Goal: Information Seeking & Learning: Learn about a topic

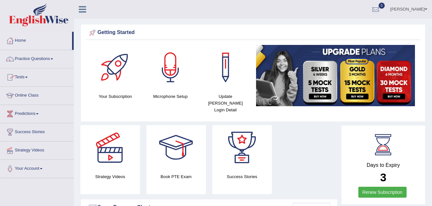
click at [28, 95] on link "Online Class" at bounding box center [36, 95] width 73 height 16
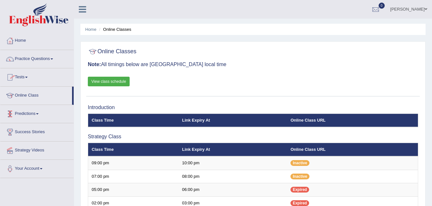
click at [31, 112] on link "Predictions" at bounding box center [36, 113] width 73 height 16
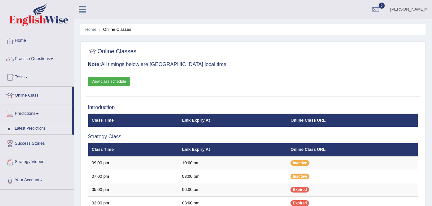
click at [32, 126] on link "Latest Predictions" at bounding box center [42, 129] width 60 height 12
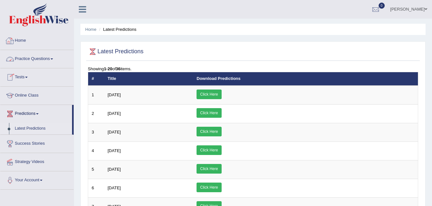
click at [23, 40] on link "Home" at bounding box center [36, 40] width 73 height 16
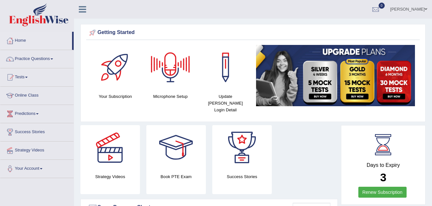
click at [310, 84] on img at bounding box center [335, 75] width 159 height 61
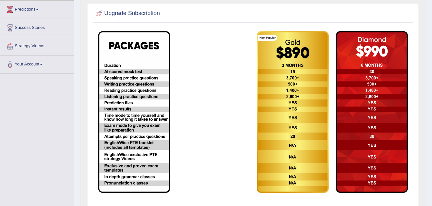
scroll to position [105, 0]
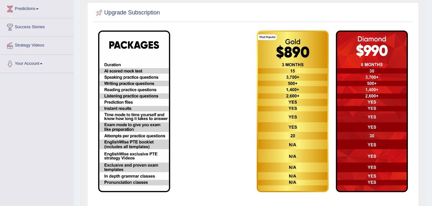
click at [139, 69] on img at bounding box center [134, 112] width 72 height 162
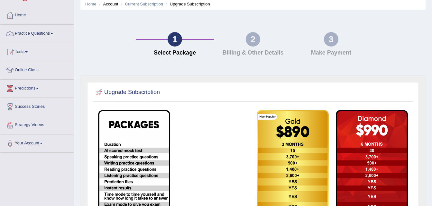
scroll to position [0, 0]
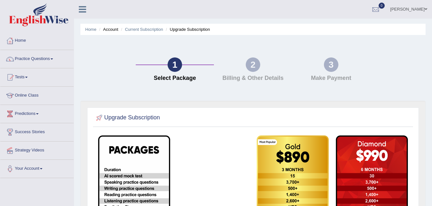
click at [20, 38] on link "Home" at bounding box center [36, 40] width 73 height 16
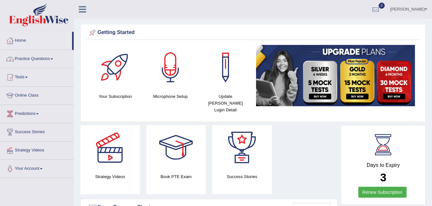
click at [49, 58] on link "Practice Questions" at bounding box center [36, 58] width 73 height 16
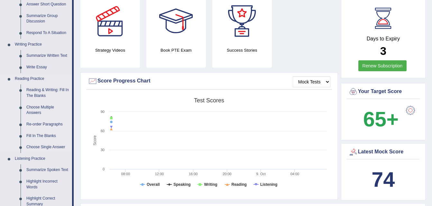
scroll to position [127, 0]
click at [47, 89] on link "Reading & Writing: Fill In The Blanks" at bounding box center [47, 92] width 49 height 17
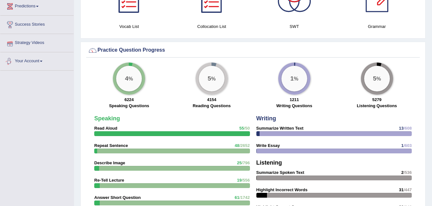
scroll to position [405, 0]
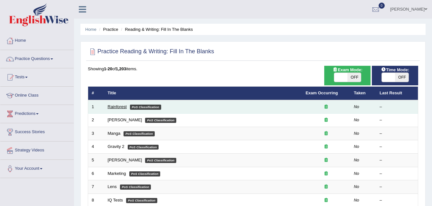
click at [116, 106] on link "Rainforest" at bounding box center [117, 106] width 19 height 5
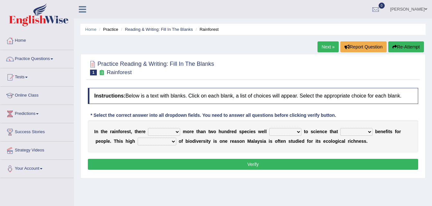
click at [161, 132] on select "have can be has is" at bounding box center [164, 132] width 32 height 8
click at [148, 128] on select "have can be has is" at bounding box center [164, 132] width 32 height 8
click at [172, 135] on select "have can be has is" at bounding box center [164, 132] width 32 height 8
select select "is"
click at [148, 128] on select "have can be has is" at bounding box center [164, 132] width 32 height 8
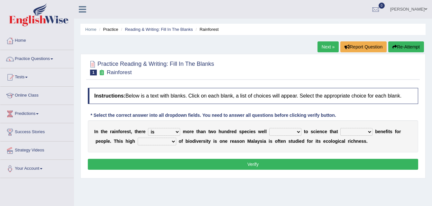
click at [269, 132] on select "knowing known knew know" at bounding box center [285, 132] width 32 height 8
select select "known"
click at [269, 128] on select "knowing known knew know" at bounding box center [285, 132] width 32 height 8
click at [340, 132] on select "contain contained containing contains" at bounding box center [356, 132] width 32 height 8
select select "contains"
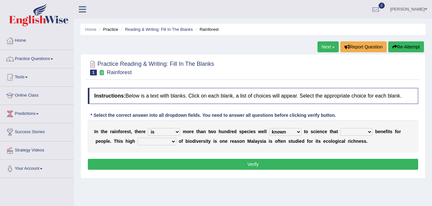
click at [340, 128] on select "contain contained containing contains" at bounding box center [356, 132] width 32 height 8
click at [143, 138] on select "condensation conjunction continuity complexity" at bounding box center [157, 142] width 39 height 8
select select "complexity"
click at [138, 138] on select "condensation conjunction continuity complexity" at bounding box center [157, 142] width 39 height 8
click at [170, 168] on button "Verify" at bounding box center [253, 164] width 330 height 11
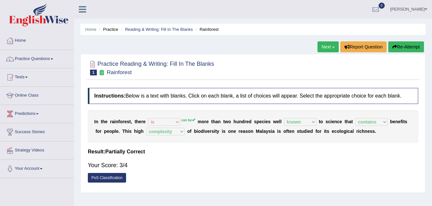
click at [328, 44] on link "Next »" at bounding box center [327, 46] width 21 height 11
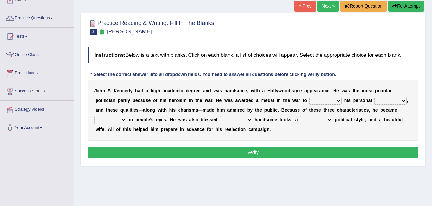
scroll to position [41, 0]
click at [309, 98] on select "prove show evidence upthrow" at bounding box center [325, 101] width 32 height 8
select select "show"
click at [309, 97] on select "prove show evidence upthrow" at bounding box center [325, 101] width 32 height 8
click at [374, 101] on select "passion courage charm liking" at bounding box center [390, 101] width 32 height 8
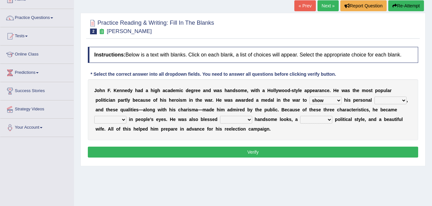
select select "passion"
click at [374, 97] on select "passion courage charm liking" at bounding box center [390, 101] width 32 height 8
click at [126, 116] on select "iconic ironic identical impotent" at bounding box center [110, 120] width 32 height 8
select select "iconic"
click at [126, 116] on select "iconic ironic identical impotent" at bounding box center [110, 120] width 32 height 8
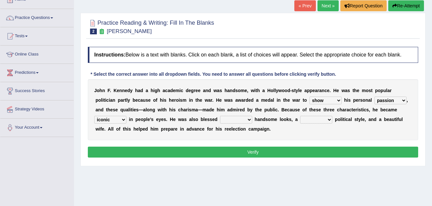
click at [220, 120] on select "with in upon to" at bounding box center [236, 120] width 32 height 8
select select "with"
click at [220, 116] on select "with in upon to" at bounding box center [236, 120] width 32 height 8
click at [300, 120] on select "mending mends mended mend" at bounding box center [316, 120] width 32 height 8
select select "mending"
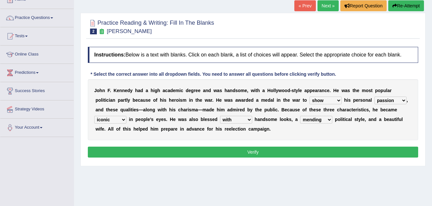
click at [300, 116] on select "mending mends mended mend" at bounding box center [316, 120] width 32 height 8
click at [221, 150] on button "Verify" at bounding box center [253, 152] width 330 height 11
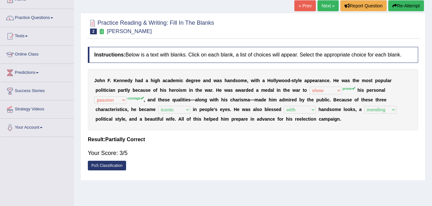
click at [334, 4] on link "Next »" at bounding box center [327, 5] width 21 height 11
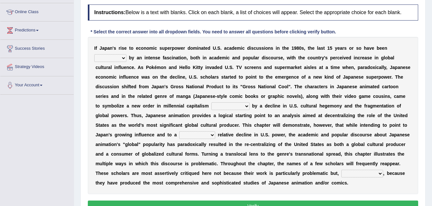
scroll to position [84, 0]
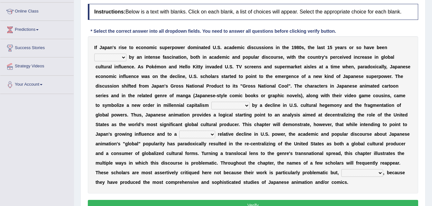
click at [126, 54] on select "marked dedicated made inspired" at bounding box center [110, 58] width 32 height 8
select select "marked"
click at [126, 54] on select "marked dedicated made inspired" at bounding box center [110, 58] width 32 height 8
click at [249, 102] on select "pocessed characterized opposed tangled" at bounding box center [230, 106] width 38 height 8
select select "opposed"
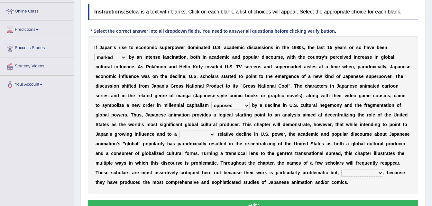
click at [249, 102] on select "pocessed characterized opposed tangled" at bounding box center [230, 106] width 38 height 8
click at [215, 131] on select "concomitant discrete proportional legitimate" at bounding box center [197, 135] width 36 height 8
select select "discrete"
click at [215, 131] on select "concomitant discrete proportional legitimate" at bounding box center [197, 135] width 36 height 8
click at [341, 171] on select "however on the contrary in addition on the whole" at bounding box center [362, 173] width 42 height 8
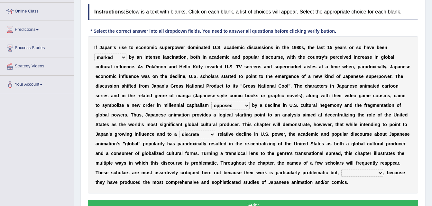
select select "on the contrary"
click at [341, 169] on select "however on the contrary in addition on the whole" at bounding box center [362, 173] width 42 height 8
click at [149, 200] on button "Verify" at bounding box center [253, 205] width 330 height 11
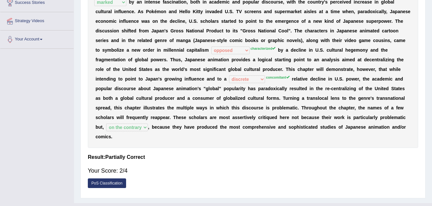
scroll to position [130, 0]
